Goal: Transaction & Acquisition: Book appointment/travel/reservation

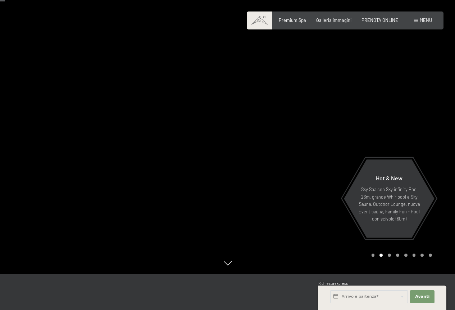
click at [216, 204] on div at bounding box center [113, 119] width 227 height 310
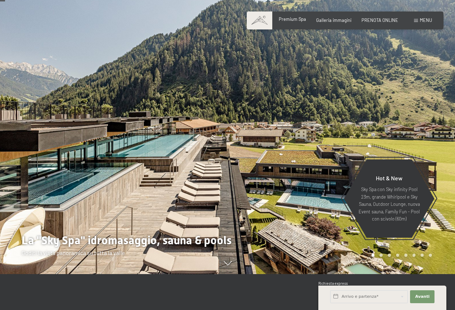
click at [294, 22] on span "Premium Spa" at bounding box center [291, 19] width 27 height 6
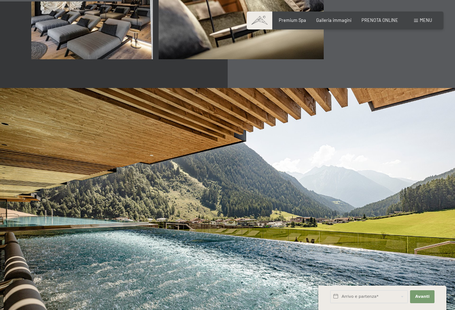
scroll to position [1258, 0]
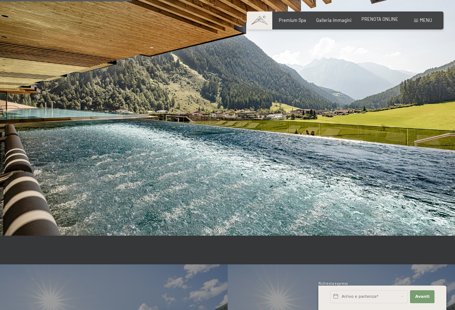
click at [392, 20] on span "PRENOTA ONLINE" at bounding box center [379, 19] width 37 height 6
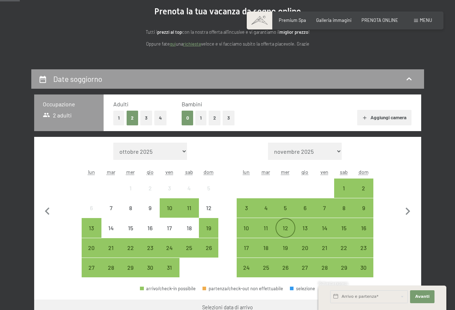
scroll to position [108, 0]
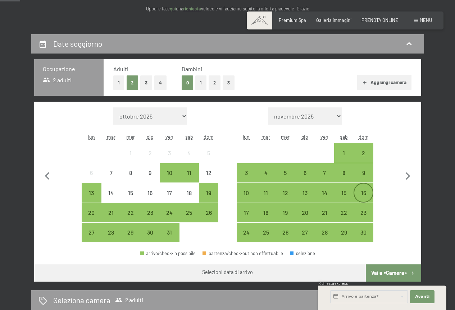
click at [357, 194] on div "16" at bounding box center [363, 199] width 18 height 18
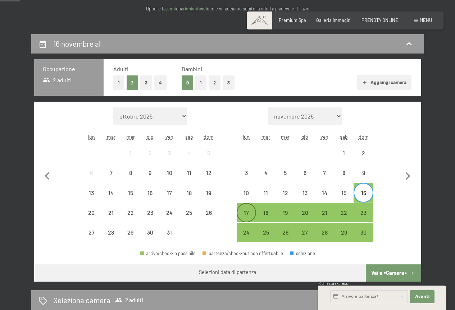
click at [252, 206] on div "17" at bounding box center [246, 213] width 18 height 18
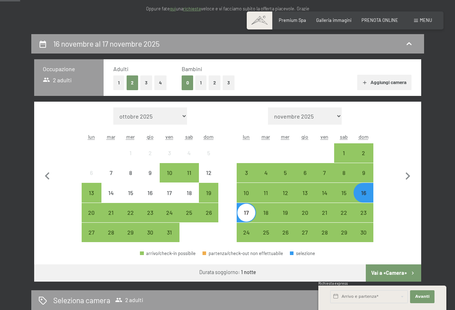
click at [359, 193] on div "16" at bounding box center [363, 199] width 18 height 18
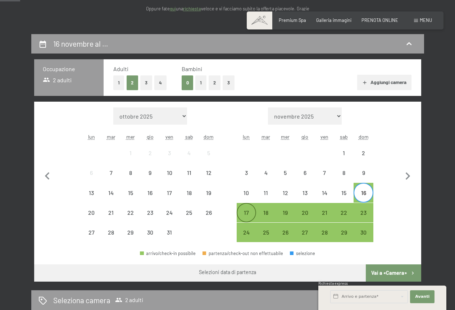
click at [245, 207] on div "17" at bounding box center [246, 213] width 18 height 18
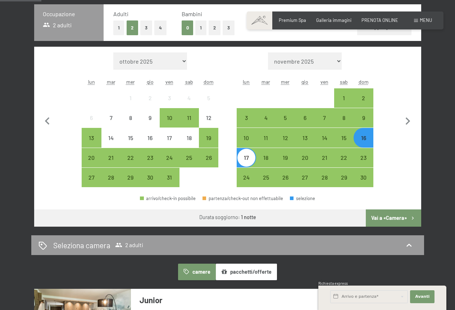
scroll to position [216, 0]
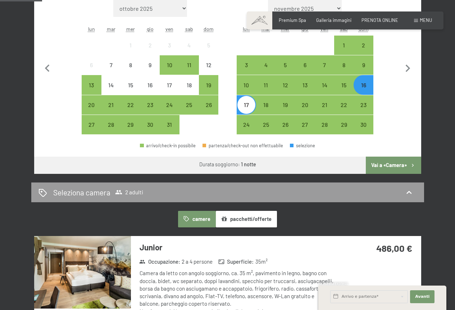
click at [389, 168] on button "Vai a «Camera»" at bounding box center [392, 165] width 55 height 17
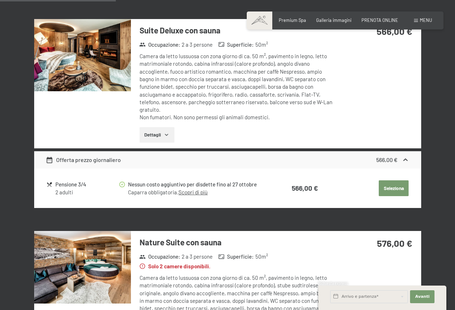
scroll to position [537, 0]
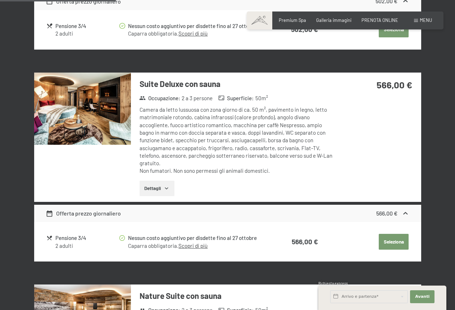
click at [121, 128] on img at bounding box center [82, 109] width 97 height 73
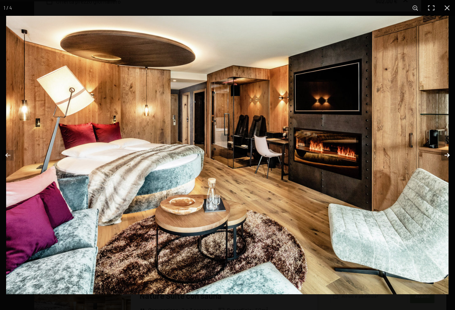
click at [442, 153] on button "button" at bounding box center [441, 155] width 25 height 36
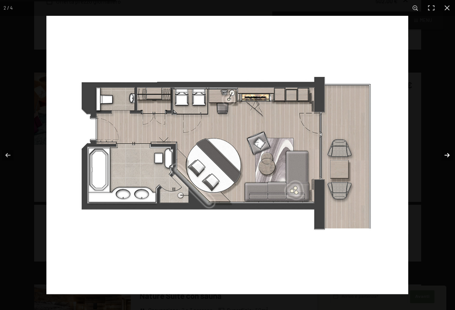
click at [442, 154] on button "button" at bounding box center [441, 155] width 25 height 36
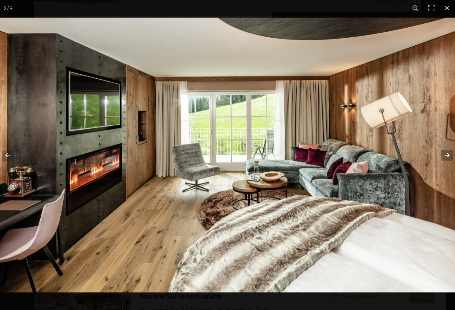
click at [442, 154] on button "button" at bounding box center [441, 155] width 25 height 36
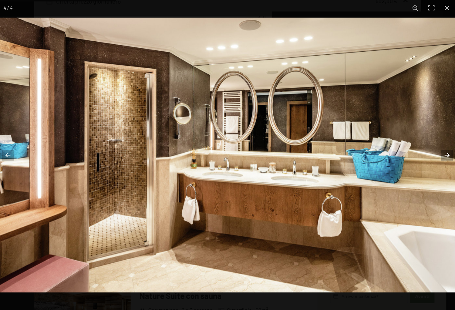
click at [442, 154] on button "button" at bounding box center [441, 155] width 25 height 36
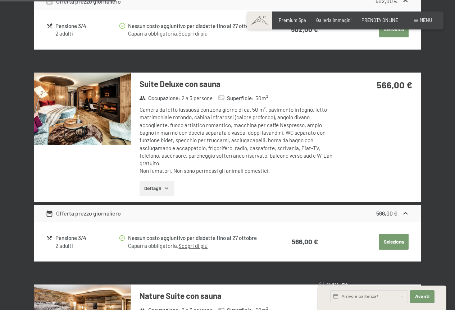
click at [0, 0] on button "button" at bounding box center [0, 0] width 0 height 0
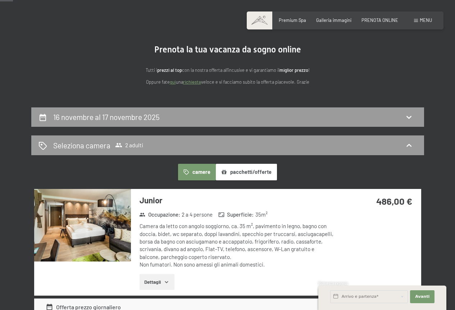
scroll to position [0, 0]
